Goal: Task Accomplishment & Management: Complete application form

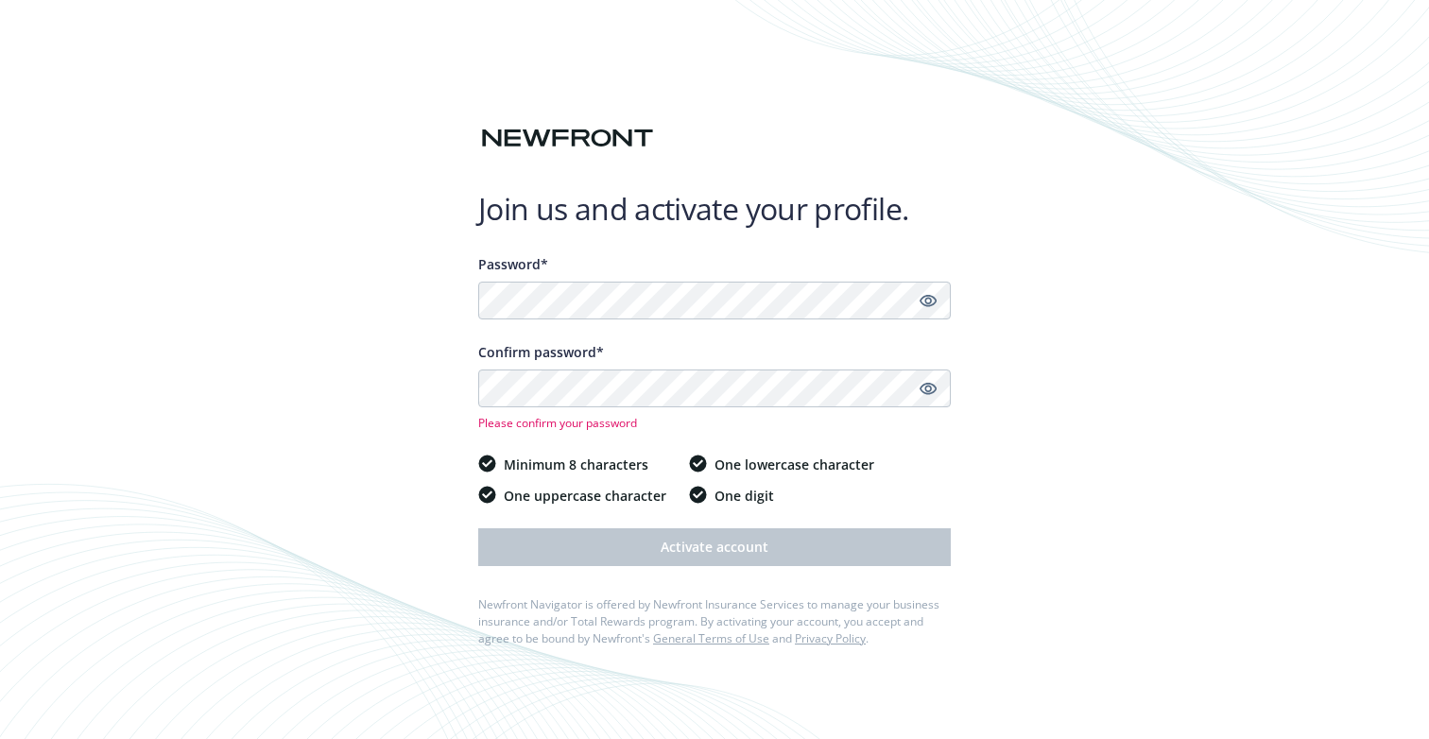
click at [1040, 380] on div "Join us and activate your profile. Password* Confirm password* Please confirm y…" at bounding box center [714, 369] width 1429 height 739
click at [992, 417] on div "Join us and activate your profile. Password* Confirm password* Please confirm y…" at bounding box center [714, 369] width 1429 height 739
